Goal: Task Accomplishment & Management: Complete application form

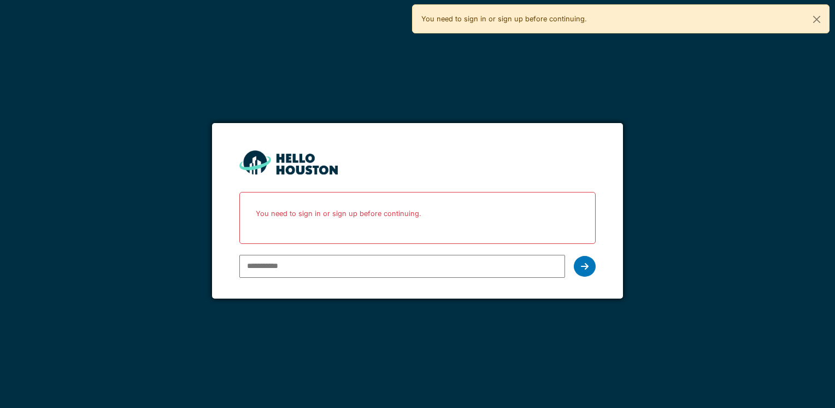
click at [277, 265] on input "email" at bounding box center [401, 266] width 325 height 23
type input "**********"
click at [589, 268] on div at bounding box center [585, 266] width 22 height 21
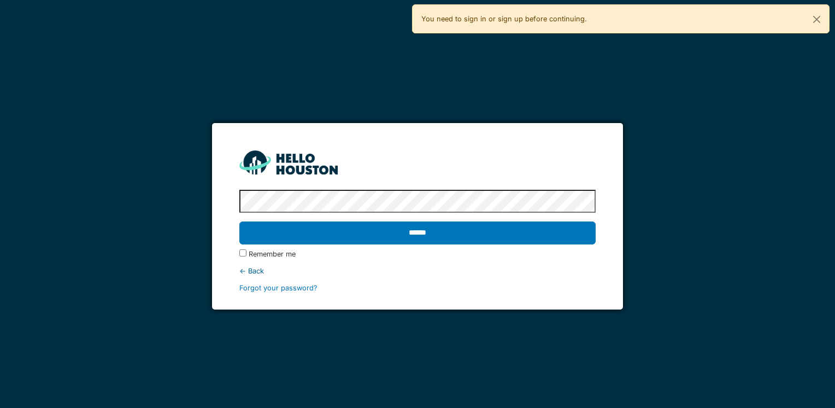
click at [239, 221] on input "******" at bounding box center [417, 232] width 356 height 23
